Goal: Information Seeking & Learning: Find specific fact

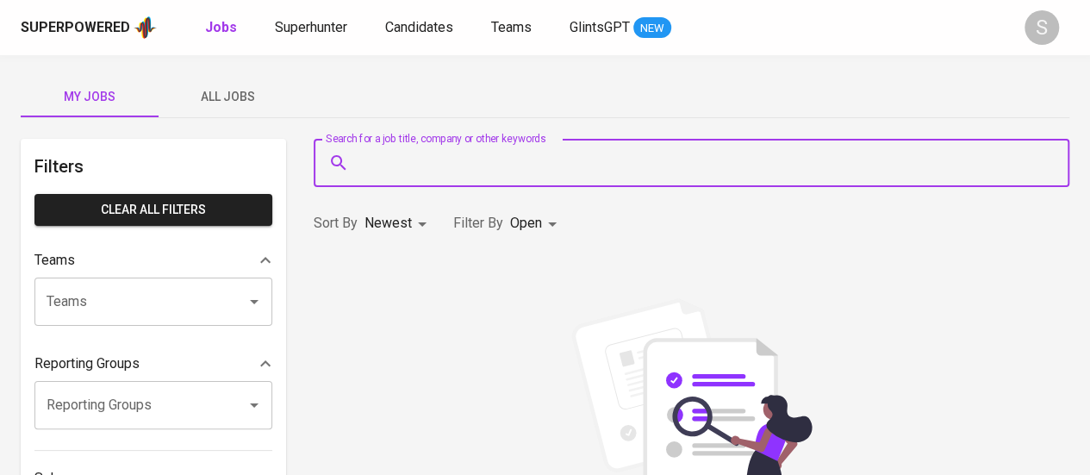
click at [518, 171] on input "Search for a job title, company or other keywords" at bounding box center [696, 162] width 680 height 33
type input "[PERSON_NAME]"
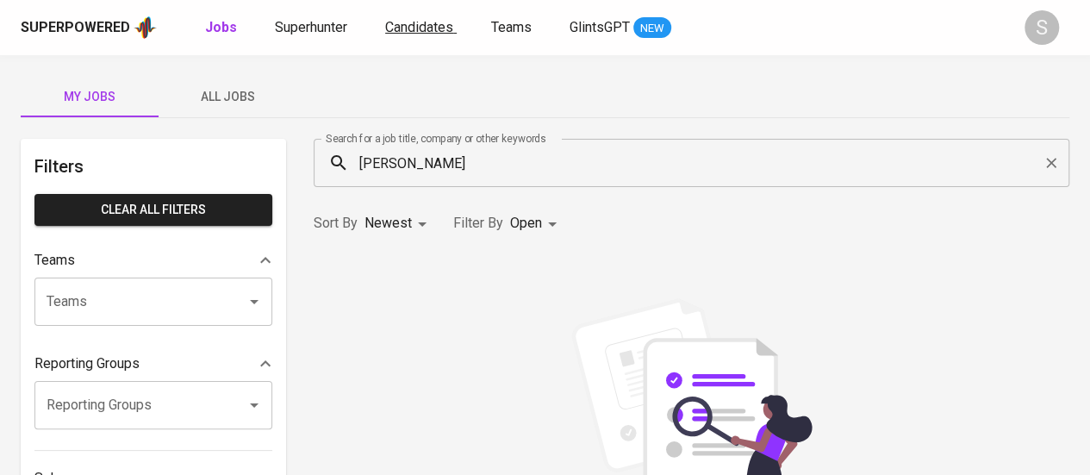
click at [428, 30] on span "Candidates" at bounding box center [419, 27] width 68 height 16
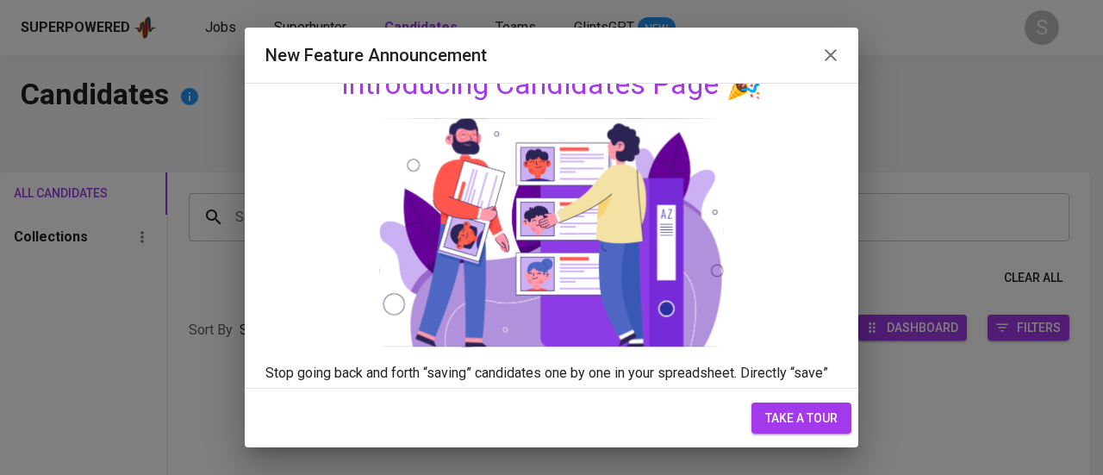
click at [827, 56] on icon "button" at bounding box center [830, 55] width 21 height 21
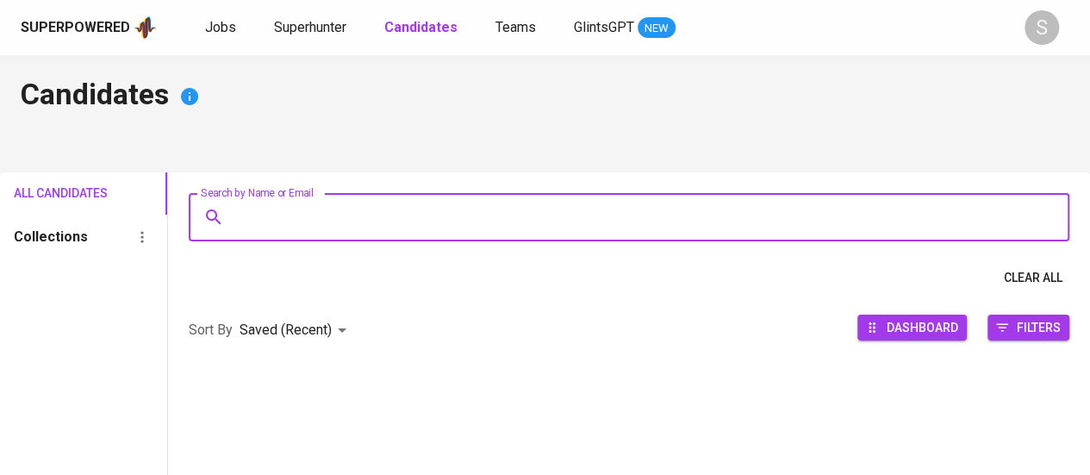
click at [369, 214] on input "Search by Name or Email" at bounding box center [633, 217] width 805 height 33
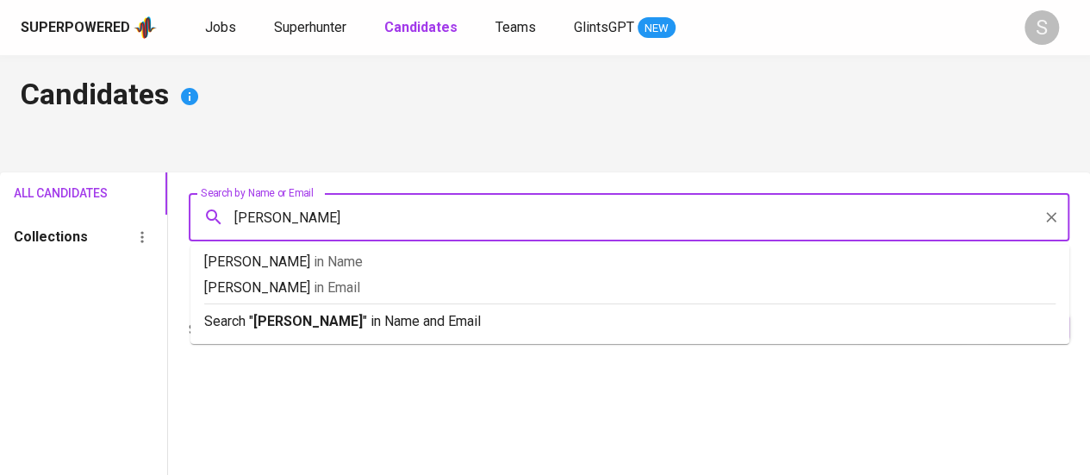
type input "[PERSON_NAME]"
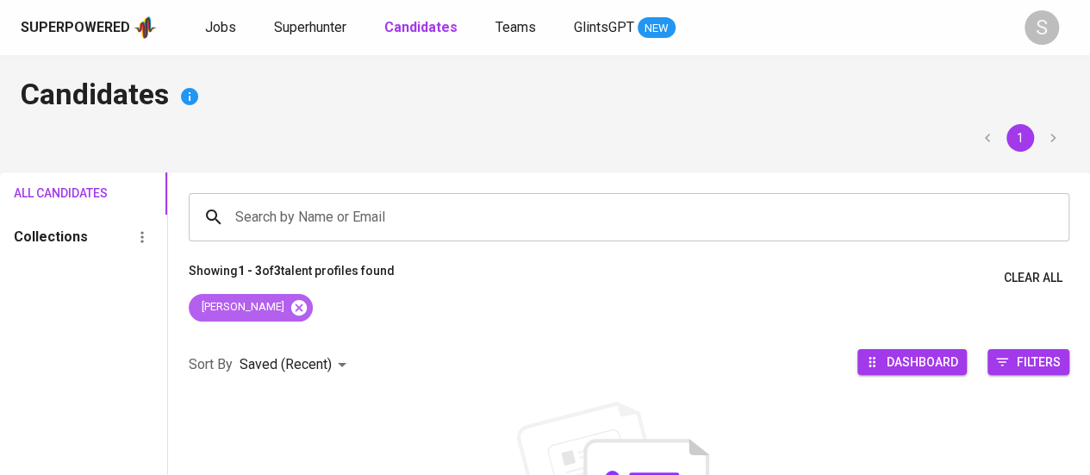
click at [289, 304] on icon at bounding box center [298, 307] width 19 height 19
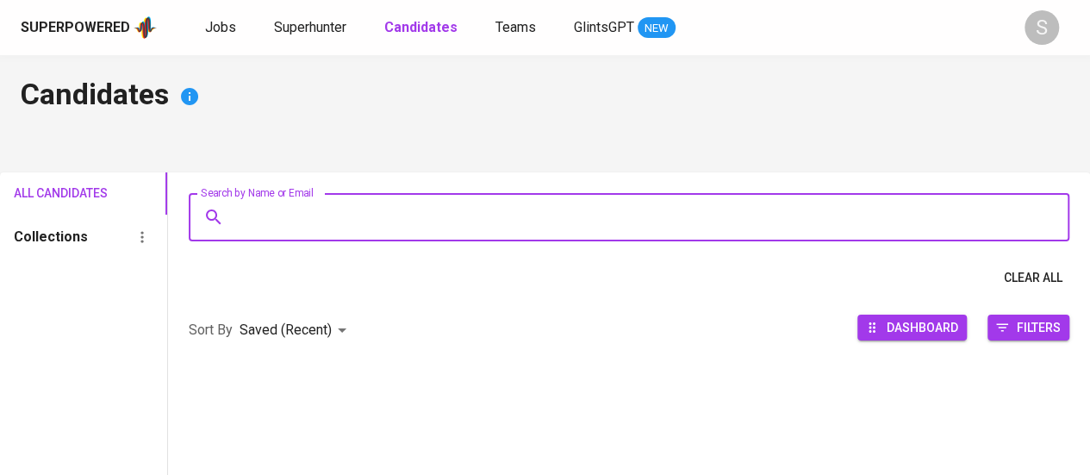
click at [376, 227] on input "Search by Name or Email" at bounding box center [633, 217] width 805 height 33
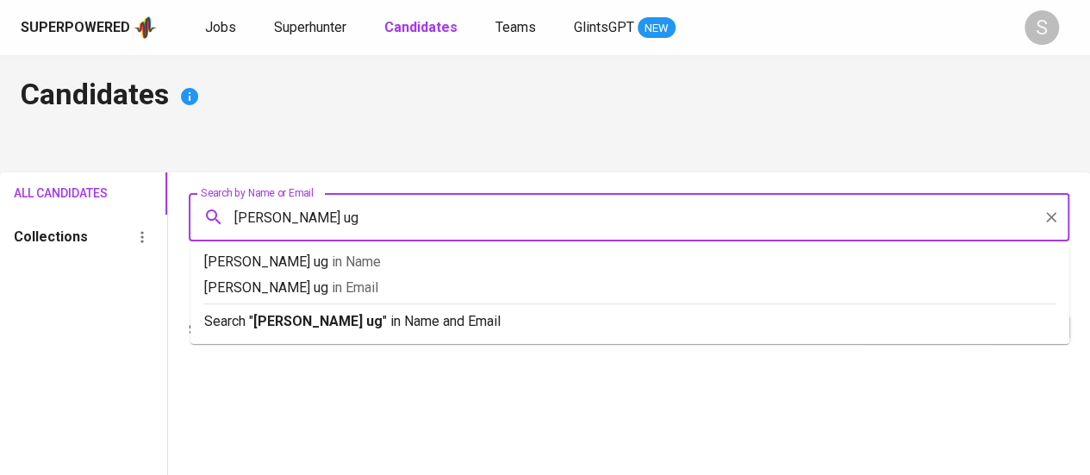
type input "[PERSON_NAME] ugm"
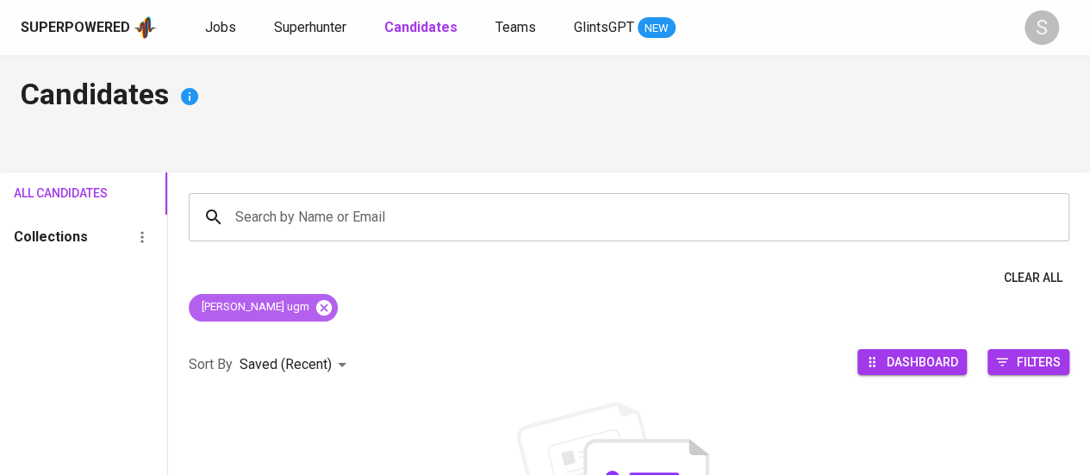
click at [314, 308] on icon at bounding box center [323, 307] width 19 height 19
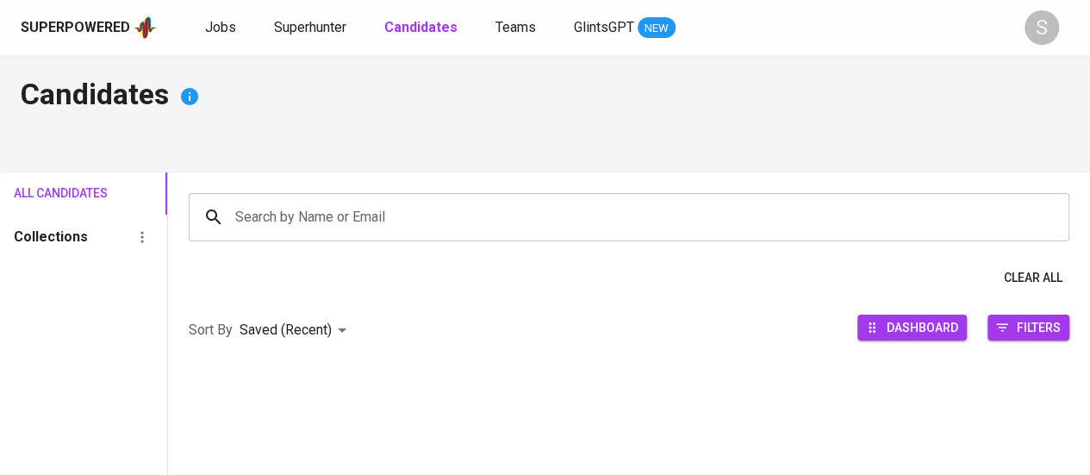
click at [445, 230] on input "Search by Name or Email" at bounding box center [633, 217] width 805 height 33
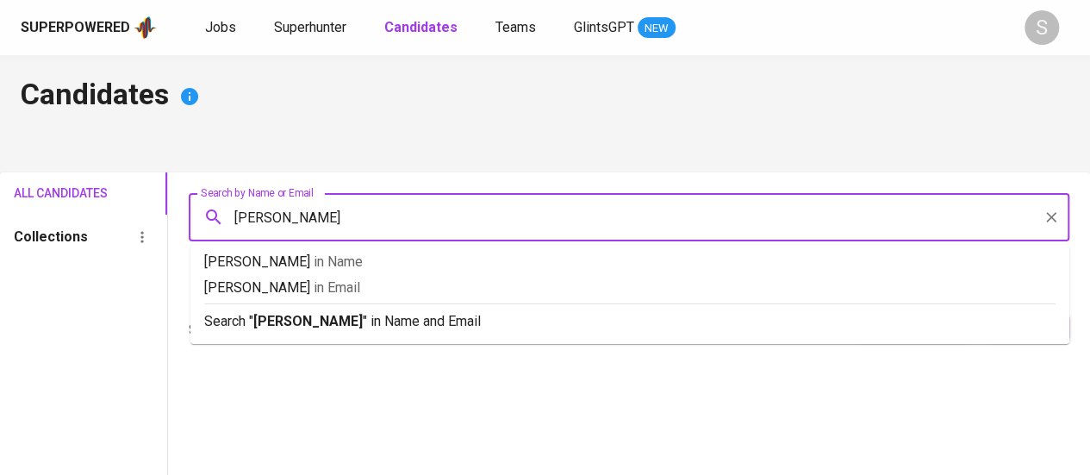
type input "[PERSON_NAME]"
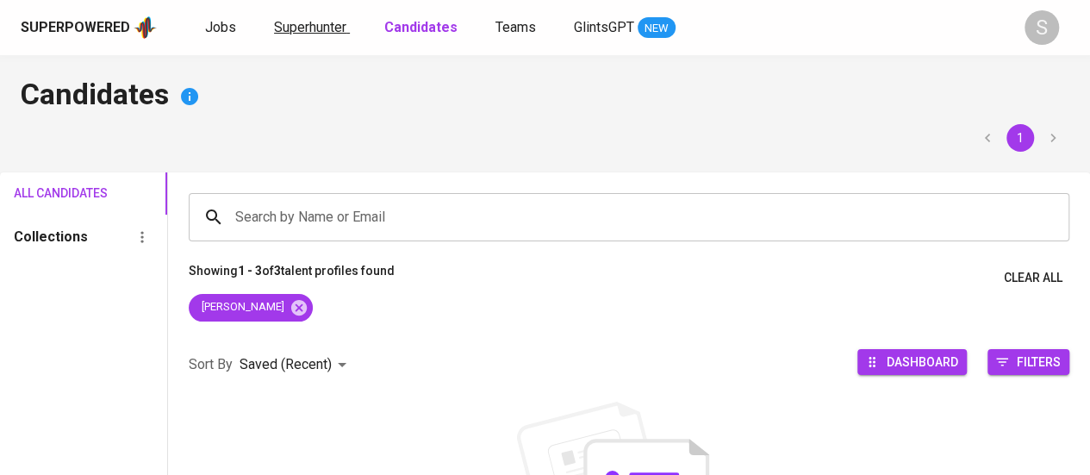
click at [307, 29] on span "Superhunter" at bounding box center [310, 27] width 72 height 16
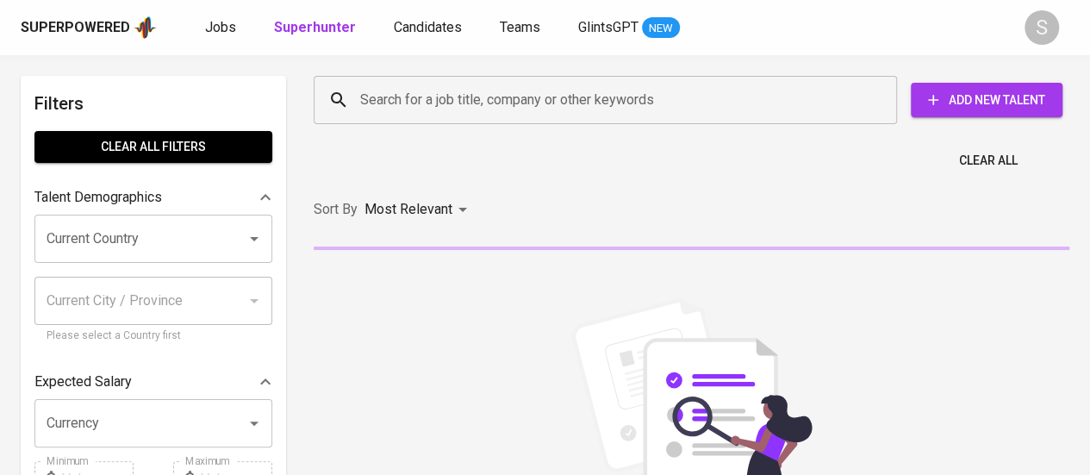
click at [417, 103] on input "Search for a job title, company or other keywords" at bounding box center [609, 100] width 507 height 33
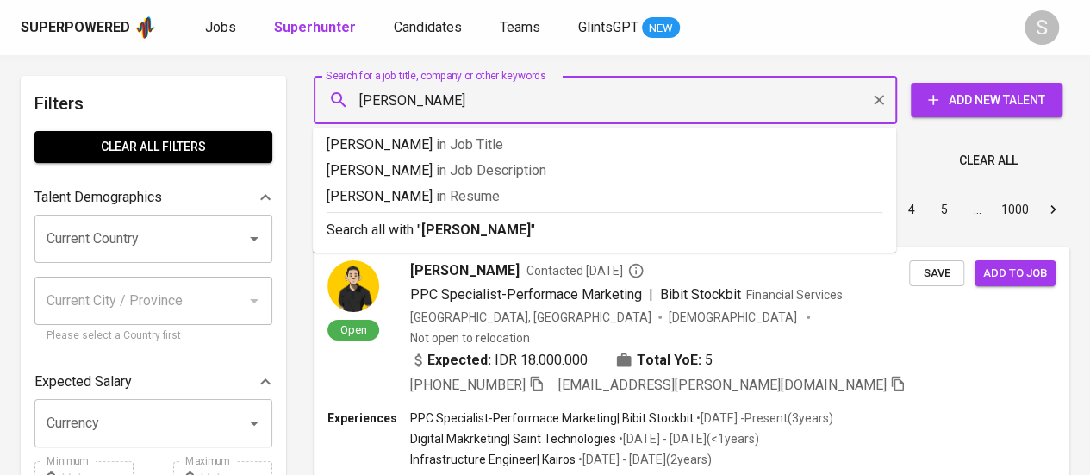
type input "[PERSON_NAME]"
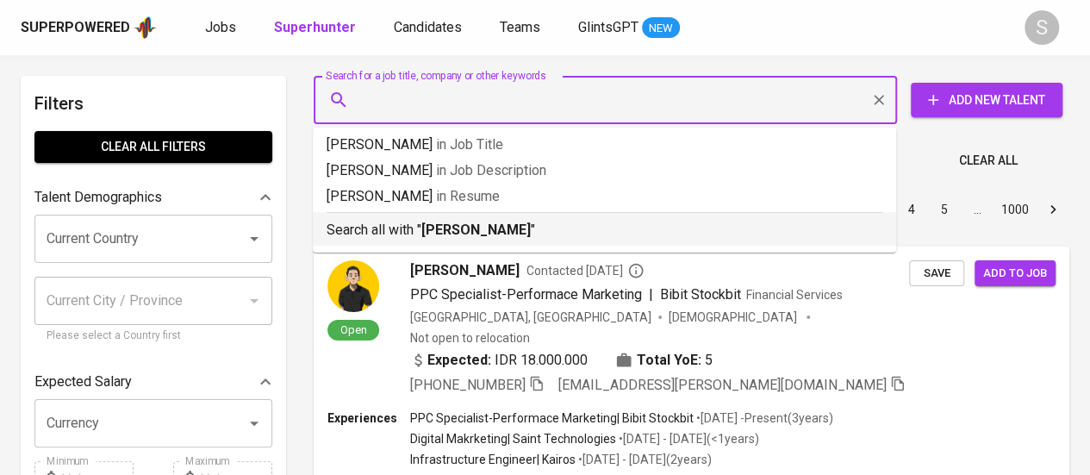
click at [373, 220] on p "Most Relevant" at bounding box center [408, 209] width 88 height 21
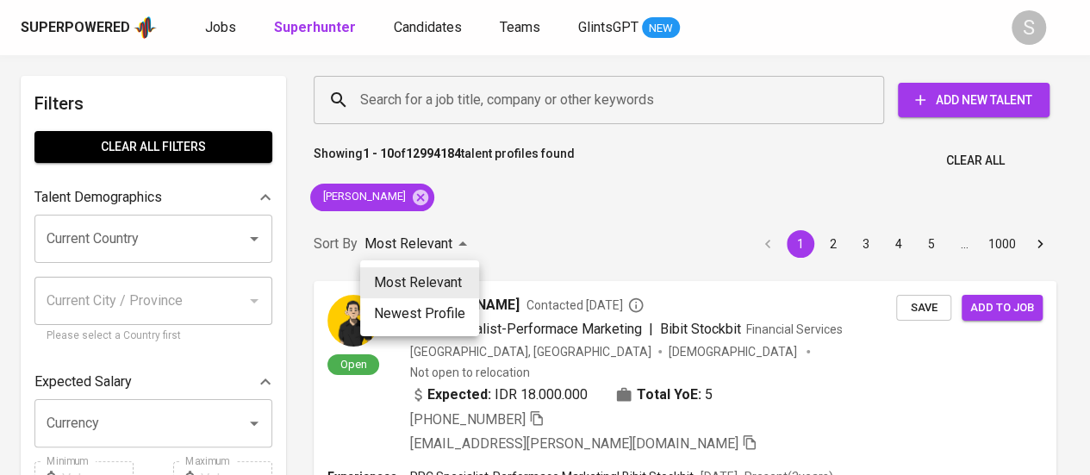
click at [625, 206] on div at bounding box center [545, 237] width 1090 height 475
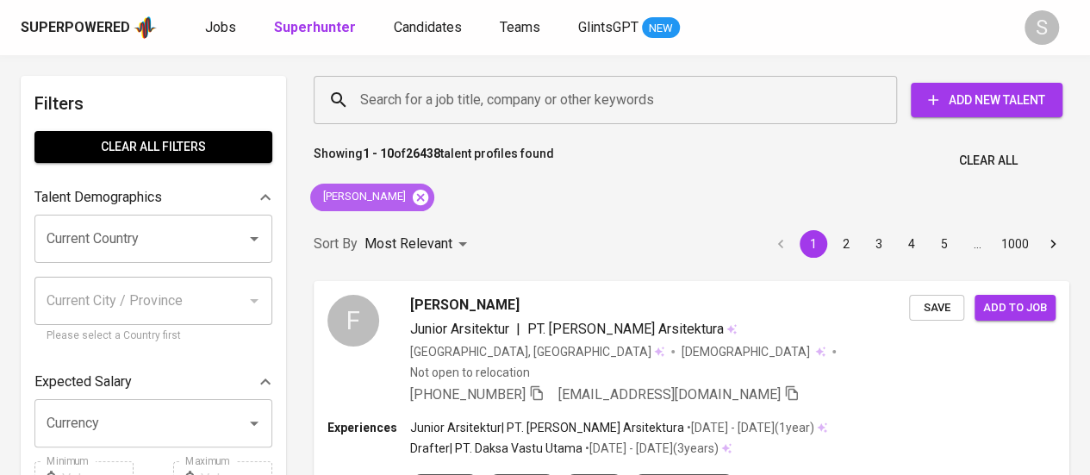
click at [413, 196] on icon at bounding box center [421, 197] width 16 height 16
click at [401, 228] on div "Most Relevant" at bounding box center [418, 244] width 109 height 32
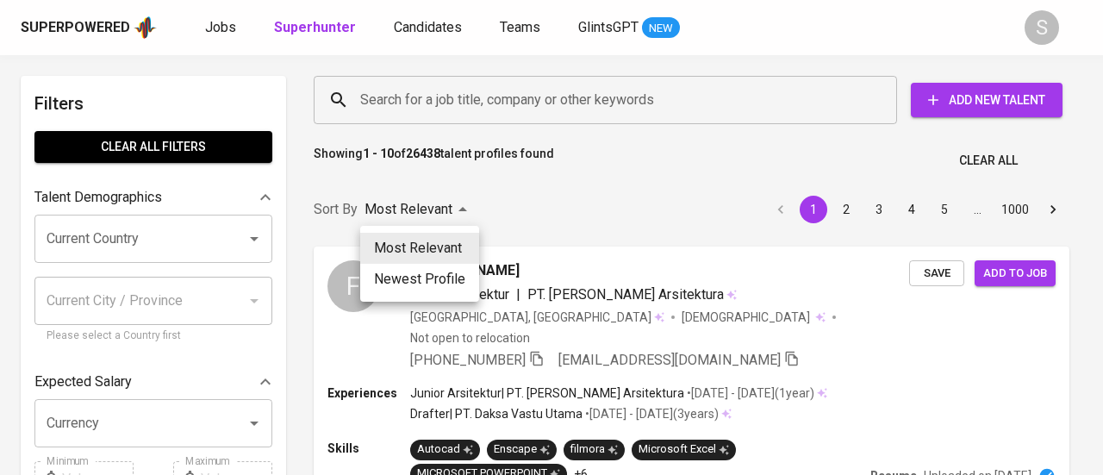
click at [457, 101] on div at bounding box center [551, 237] width 1103 height 475
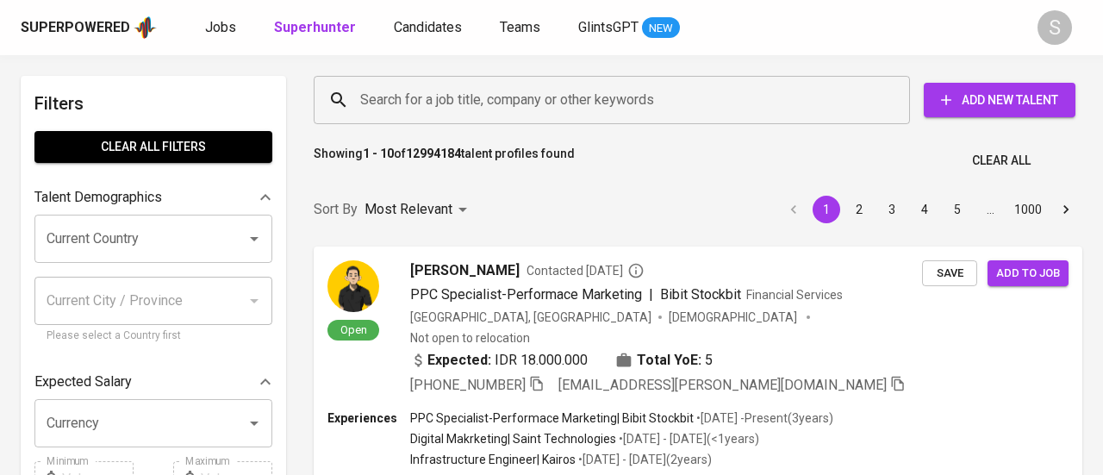
click at [491, 95] on div "Most Relevant Newest Profile" at bounding box center [551, 237] width 1103 height 475
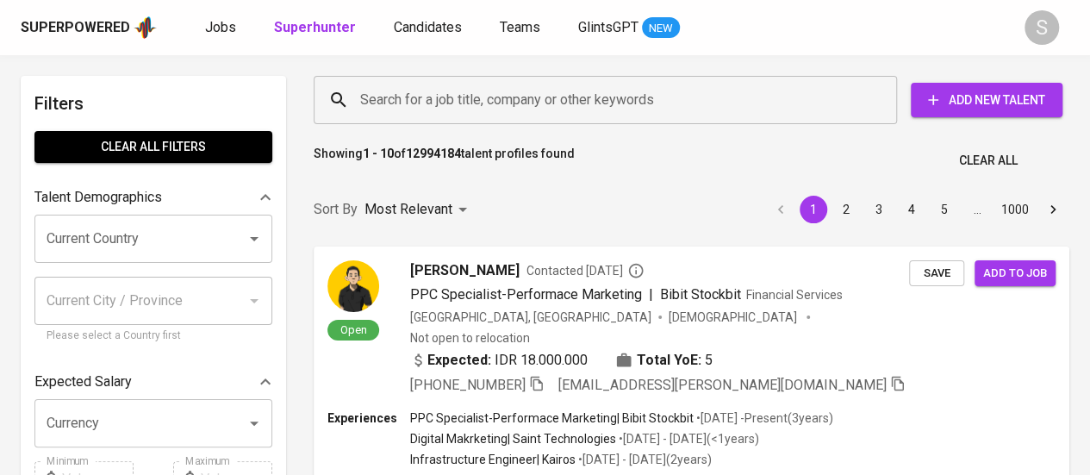
click at [440, 86] on input "Search for a job title, company or other keywords" at bounding box center [609, 100] width 507 height 33
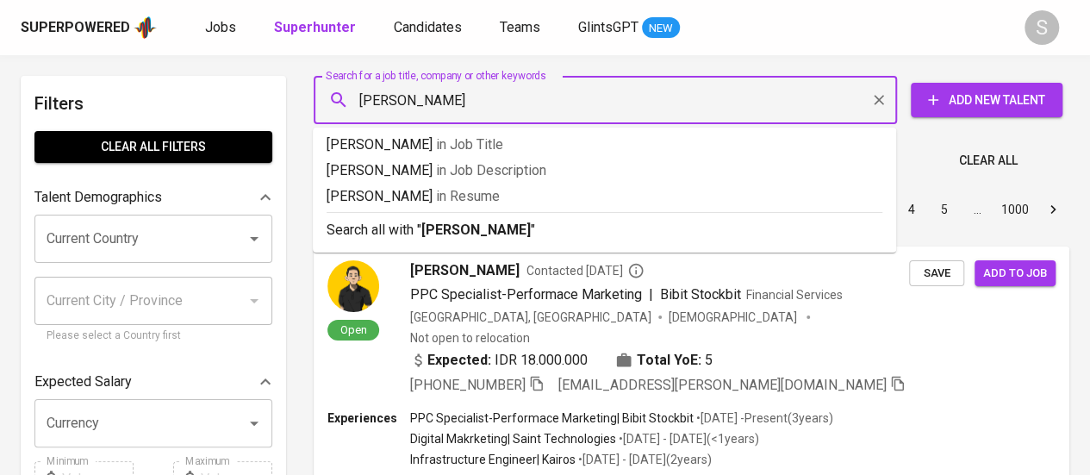
type input "[PERSON_NAME]"
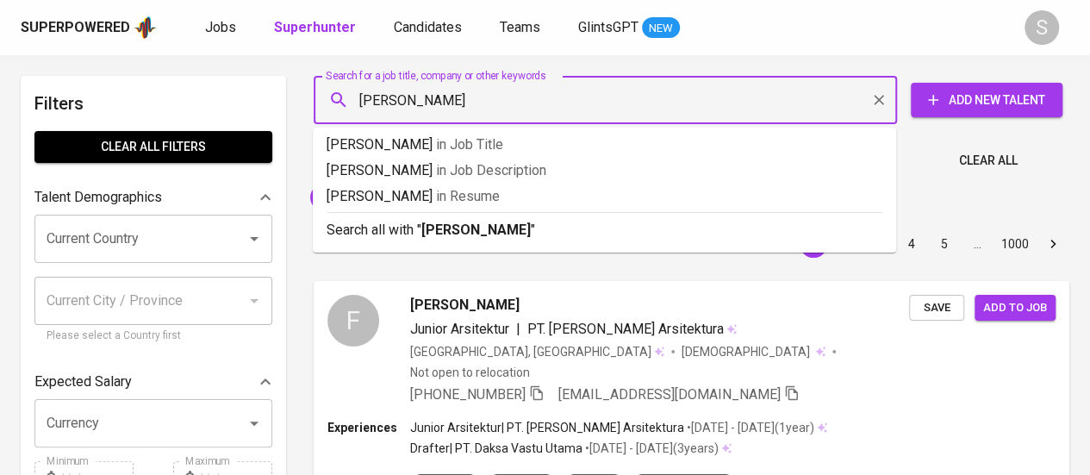
type input "[PERSON_NAME]"
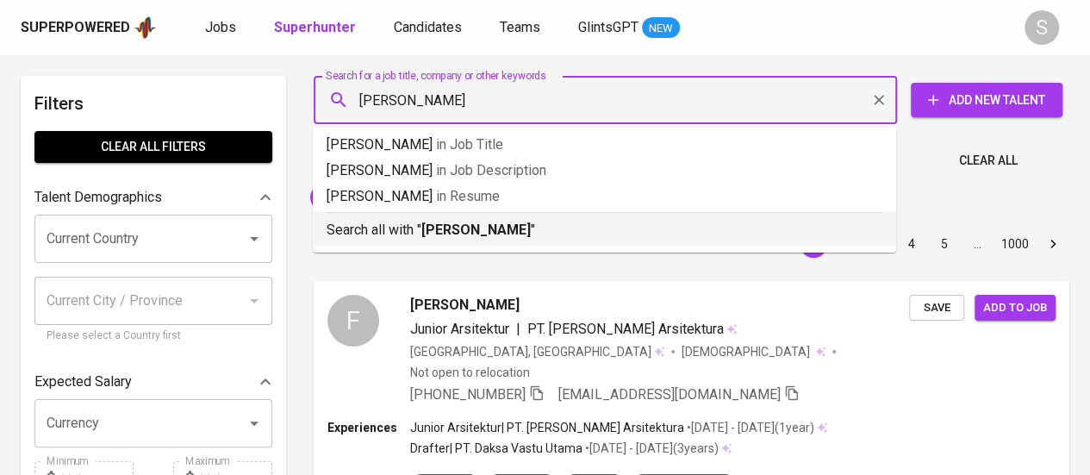
click at [488, 222] on b "[PERSON_NAME]" at bounding box center [475, 229] width 109 height 16
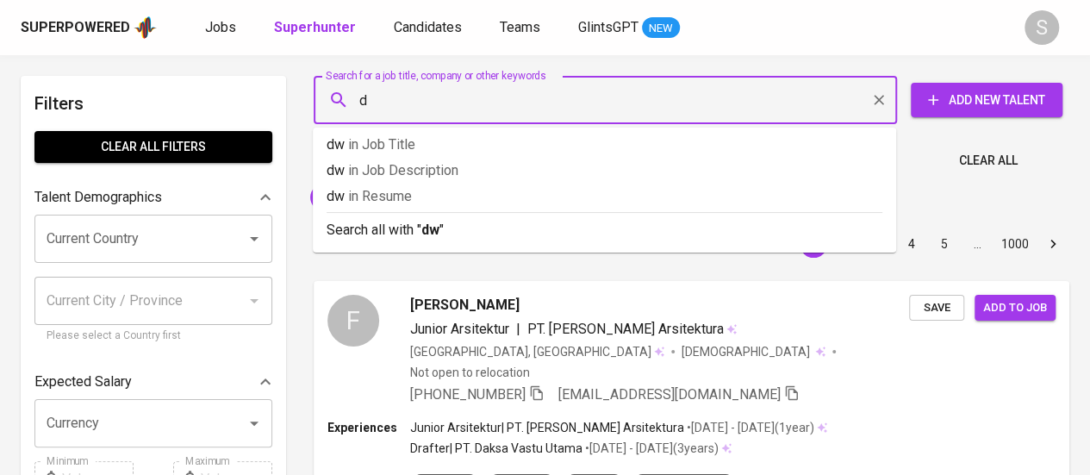
type input "dw"
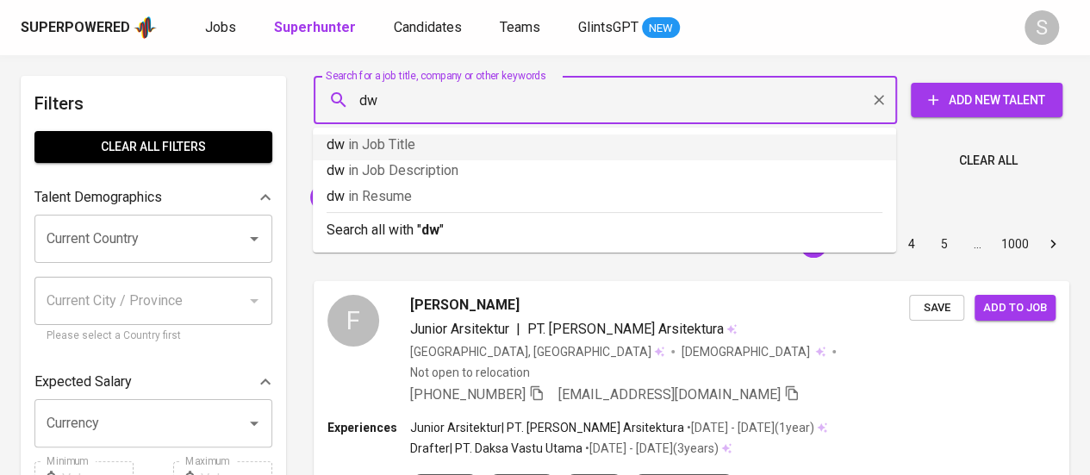
click at [874, 104] on icon "Clear" at bounding box center [878, 99] width 17 height 17
